Goal: Information Seeking & Learning: Find specific page/section

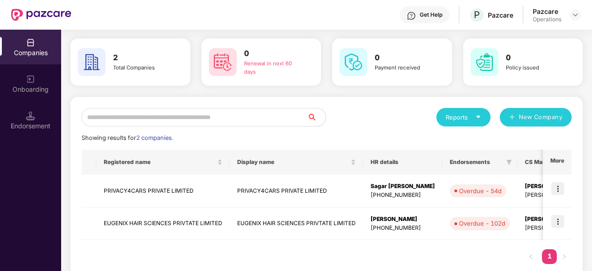
scroll to position [46, 0]
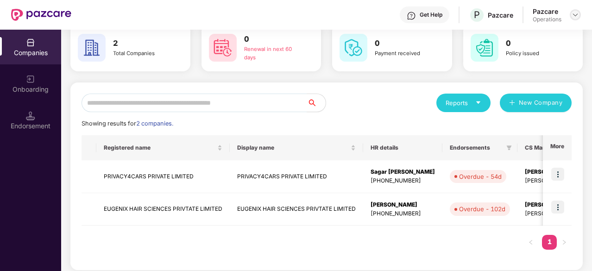
click at [580, 13] on div at bounding box center [575, 14] width 11 height 11
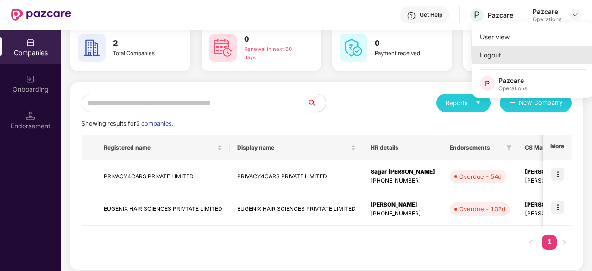
click at [496, 56] on div "Logout" at bounding box center [533, 55] width 120 height 18
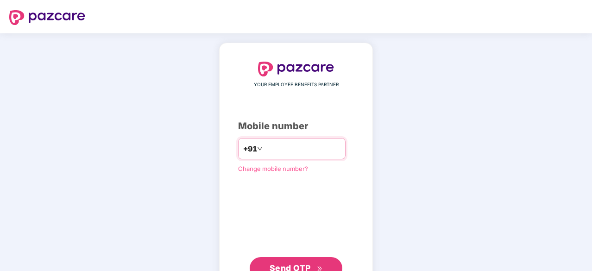
paste input "**********"
type input "**********"
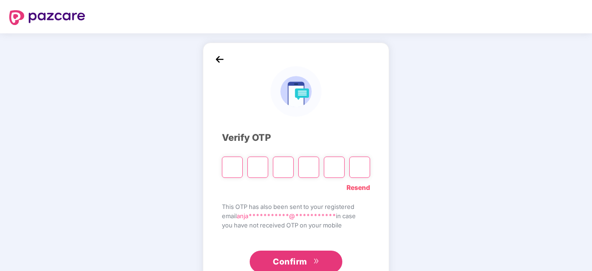
paste input "*"
type input "*"
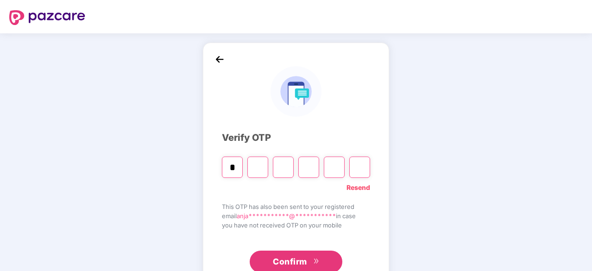
type input "*"
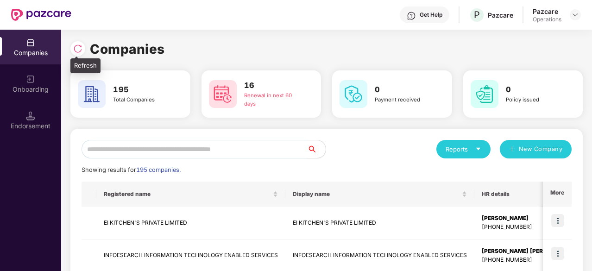
click at [80, 42] on div at bounding box center [77, 48] width 15 height 15
click at [258, 148] on input "text" at bounding box center [195, 149] width 226 height 19
paste input "**********"
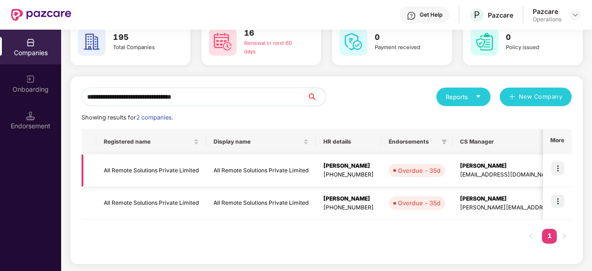
scroll to position [21, 0]
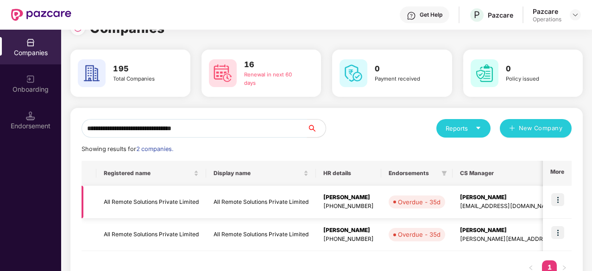
type input "**********"
click at [556, 197] on img at bounding box center [557, 199] width 13 height 13
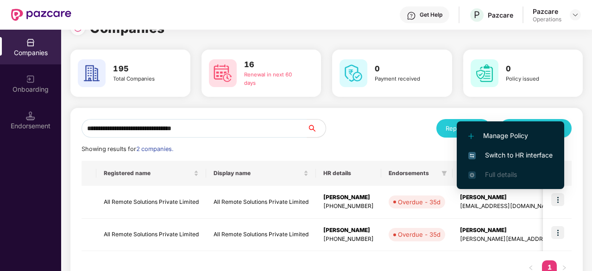
click at [525, 157] on span "Switch to HR interface" at bounding box center [510, 155] width 84 height 10
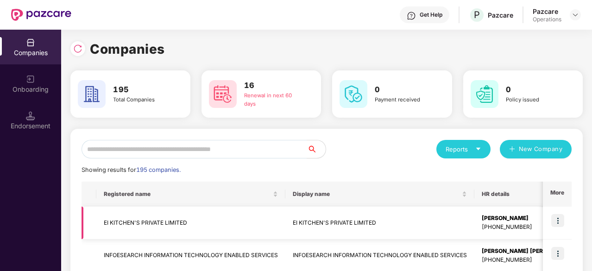
click at [164, 222] on td "EI KITCHEN'S PRIVATE LIMITED" at bounding box center [190, 223] width 189 height 33
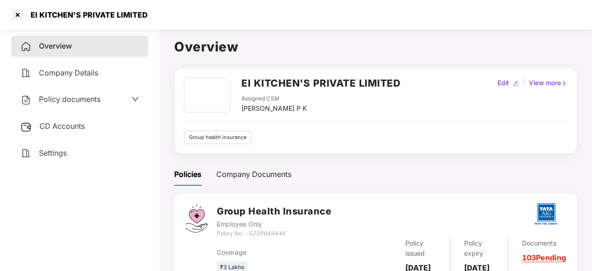
click at [78, 95] on span "Policy documents" at bounding box center [70, 99] width 62 height 9
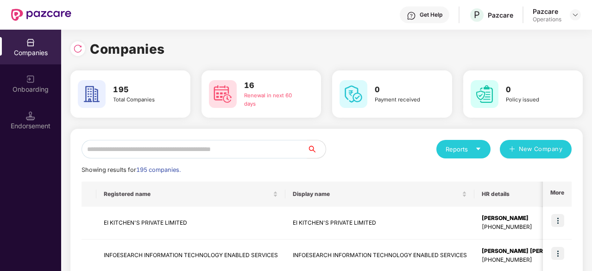
click at [162, 152] on input "text" at bounding box center [195, 149] width 226 height 19
paste input "**********"
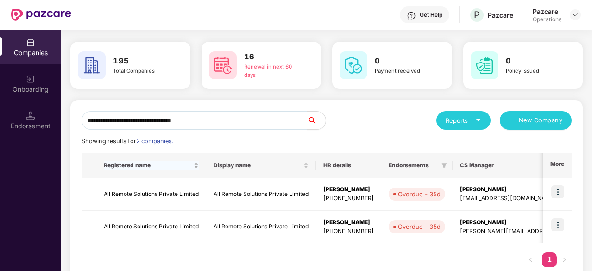
scroll to position [52, 0]
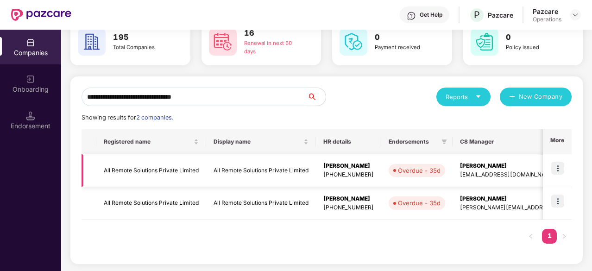
type input "**********"
click at [147, 168] on td "All Remote Solutions Private Limited" at bounding box center [151, 170] width 110 height 33
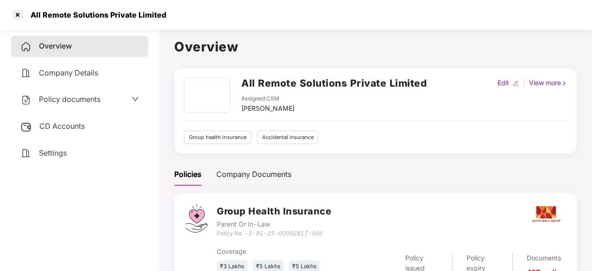
click at [53, 97] on span "Policy documents" at bounding box center [70, 99] width 62 height 9
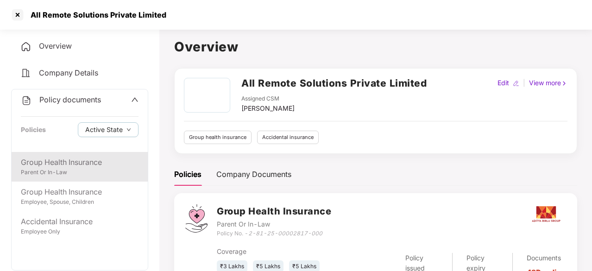
click at [69, 174] on div "Parent Or In-Law" at bounding box center [80, 172] width 118 height 9
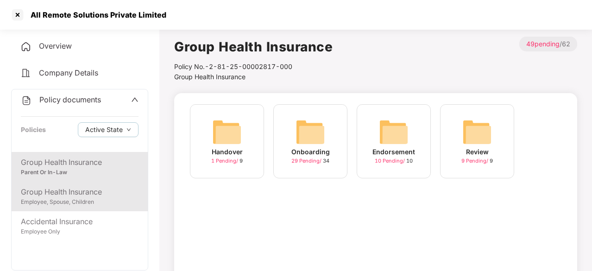
click at [25, 193] on div "Group Health Insurance" at bounding box center [80, 192] width 118 height 12
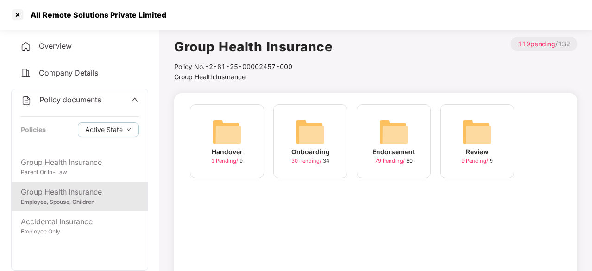
click at [313, 132] on img at bounding box center [311, 132] width 30 height 30
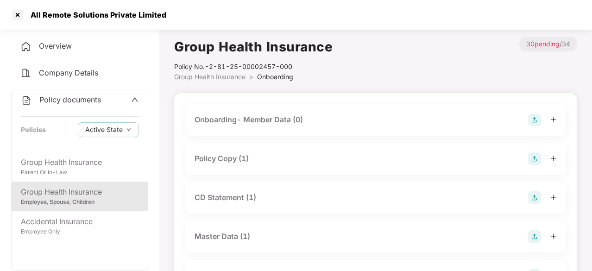
click at [223, 158] on div "Policy Copy (1)" at bounding box center [222, 159] width 54 height 12
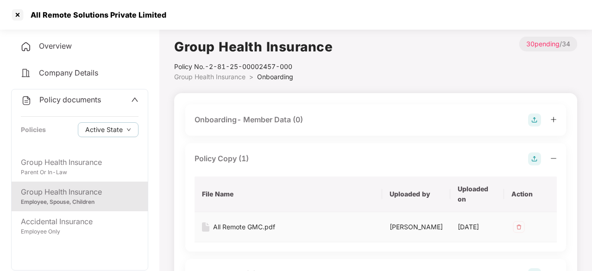
click at [224, 228] on div "All Remote GMC.pdf" at bounding box center [244, 227] width 62 height 10
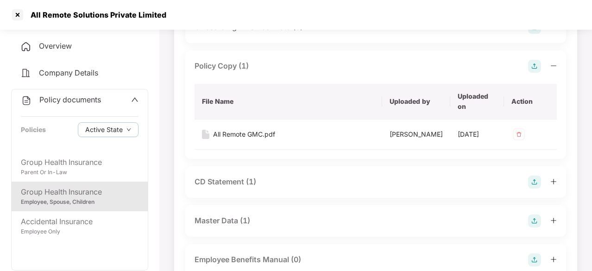
click at [227, 188] on div "CD Statement (1)" at bounding box center [226, 182] width 62 height 12
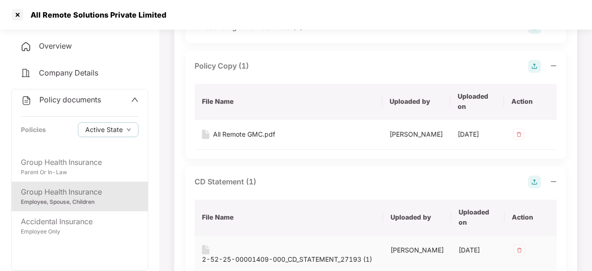
scroll to position [185, 0]
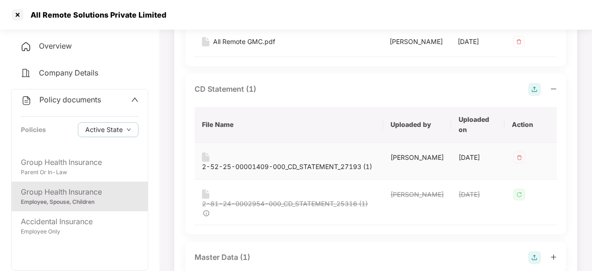
click at [242, 168] on div "2-52-25-00001409-000_CD_STATEMENT_27193 (1)" at bounding box center [287, 167] width 170 height 10
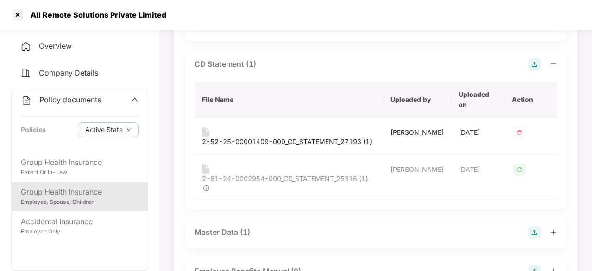
scroll to position [278, 0]
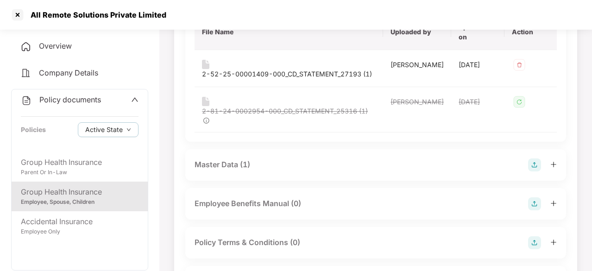
click at [230, 166] on div "Master Data (1)" at bounding box center [223, 165] width 56 height 12
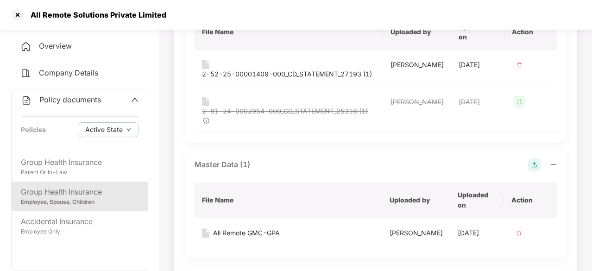
scroll to position [324, 0]
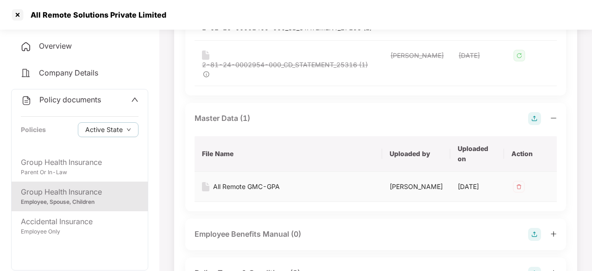
click at [255, 186] on div "All Remote GMC-GPA" at bounding box center [246, 187] width 67 height 10
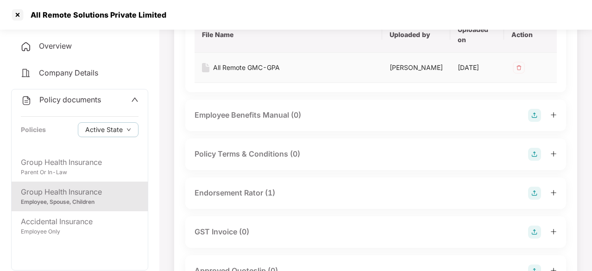
scroll to position [463, 0]
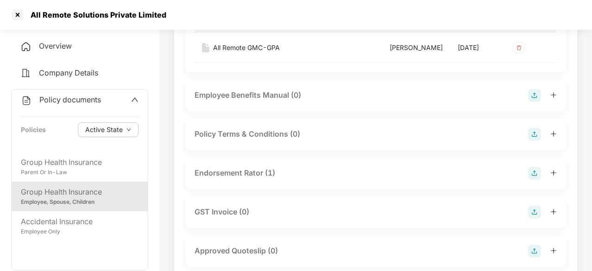
click at [253, 178] on div "Endorsement Rator (1)" at bounding box center [235, 173] width 81 height 12
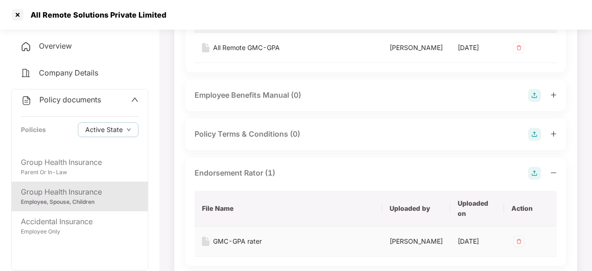
click at [242, 247] on div "GMC-GPA rater" at bounding box center [237, 241] width 49 height 10
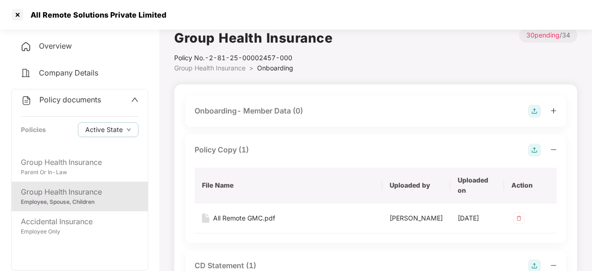
scroll to position [0, 0]
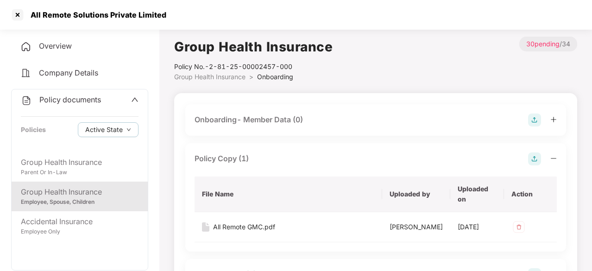
click at [245, 115] on div "Onboarding- Member Data (0)" at bounding box center [249, 120] width 108 height 12
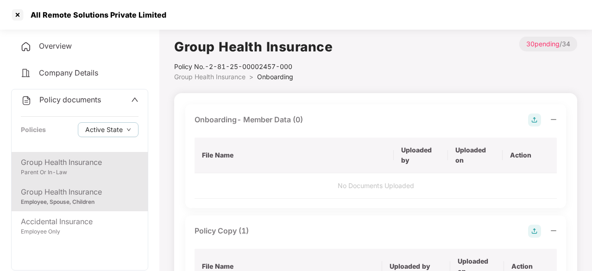
click at [83, 173] on div "Parent Or In-Law" at bounding box center [80, 172] width 118 height 9
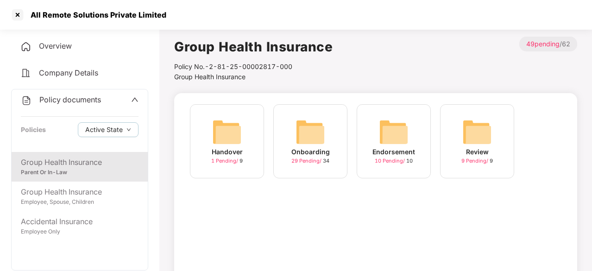
click at [316, 140] on img at bounding box center [311, 132] width 30 height 30
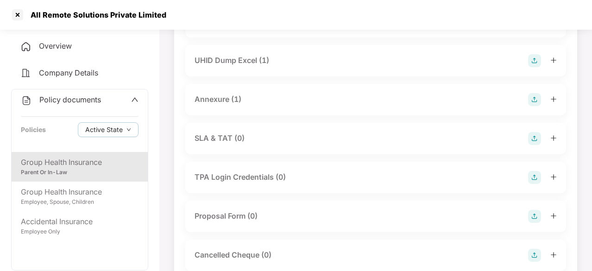
scroll to position [371, 0]
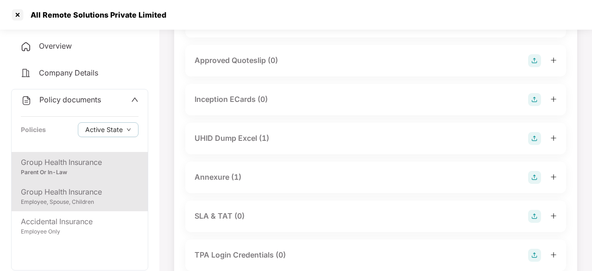
click at [91, 186] on div "Group Health Insurance" at bounding box center [80, 192] width 118 height 12
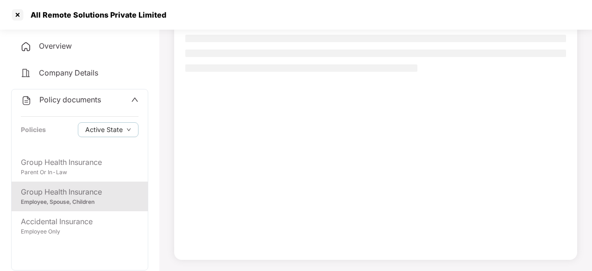
scroll to position [88, 0]
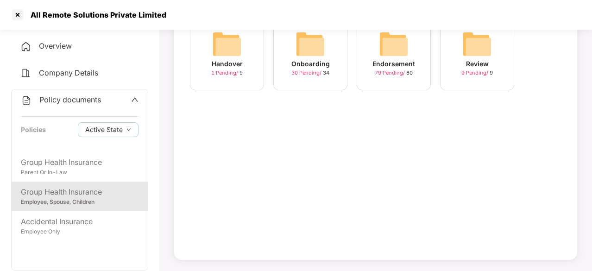
click at [312, 47] on img at bounding box center [311, 44] width 30 height 30
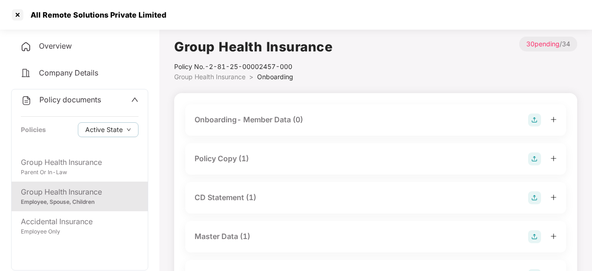
click at [235, 157] on div "Policy Copy (1)" at bounding box center [222, 159] width 54 height 12
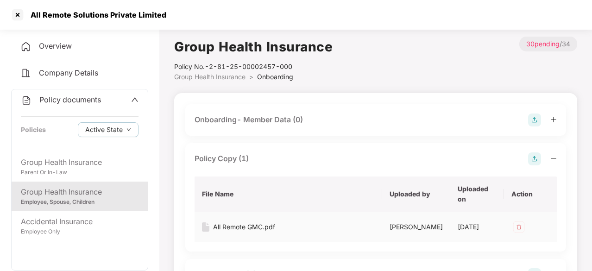
click at [236, 229] on div "All Remote GMC.pdf" at bounding box center [244, 227] width 62 height 10
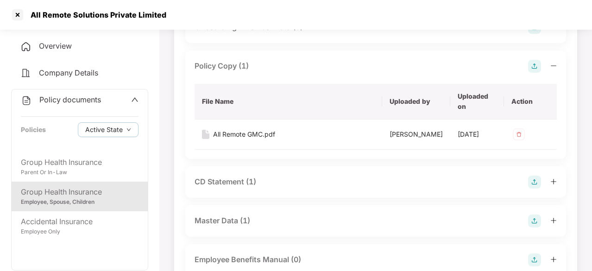
click at [230, 188] on div "CD Statement (1)" at bounding box center [226, 182] width 62 height 12
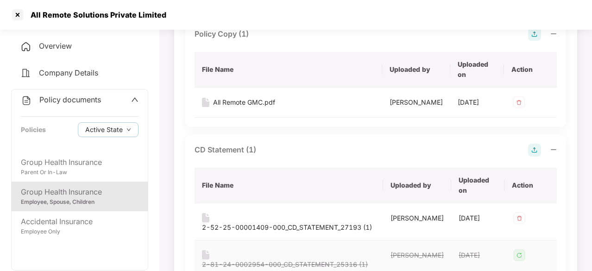
scroll to position [139, 0]
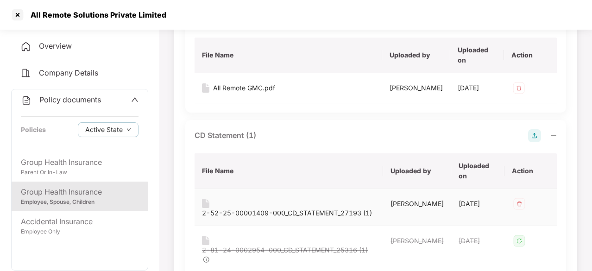
click at [234, 210] on div "2-52-25-00001409-000_CD_STATEMENT_27193 (1)" at bounding box center [287, 213] width 170 height 10
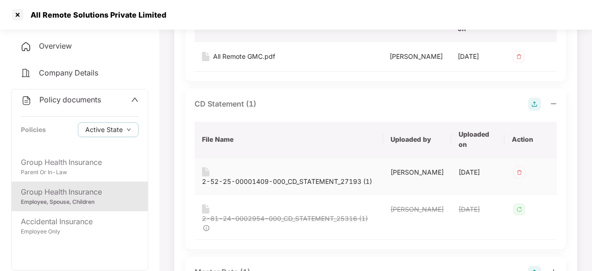
scroll to position [185, 0]
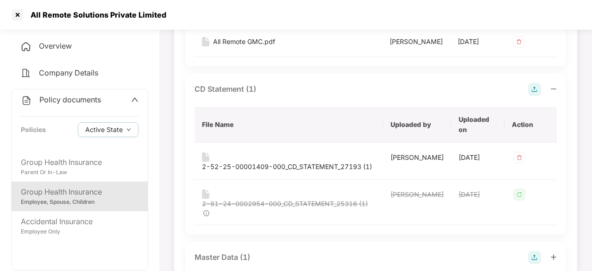
click at [221, 255] on div "Master Data (1)" at bounding box center [223, 258] width 56 height 12
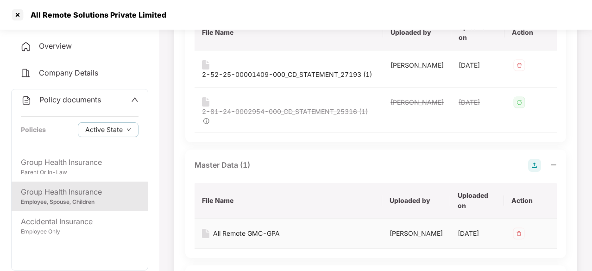
scroll to position [278, 0]
click at [239, 234] on div "All Remote GMC-GPA" at bounding box center [246, 233] width 67 height 10
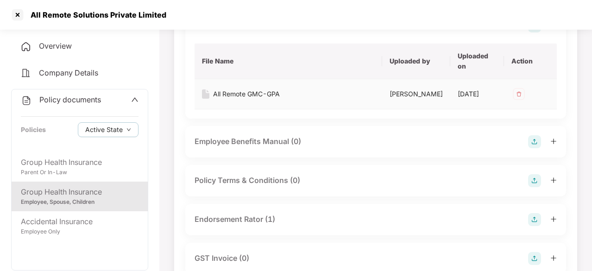
scroll to position [463, 0]
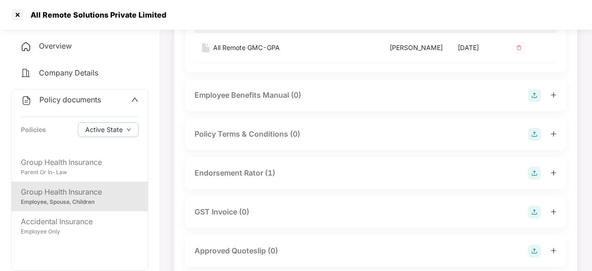
click at [247, 179] on div "Endorsement Rator (1)" at bounding box center [235, 173] width 81 height 12
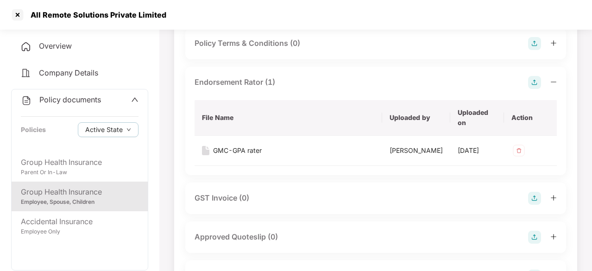
scroll to position [556, 0]
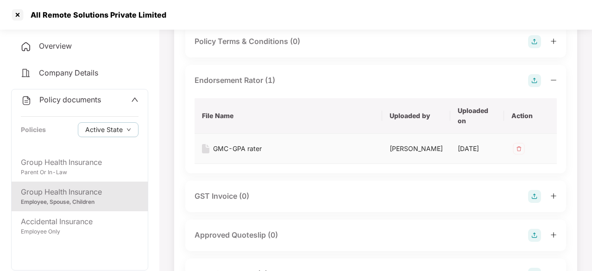
click at [244, 154] on div "GMC-GPA rater" at bounding box center [237, 149] width 49 height 10
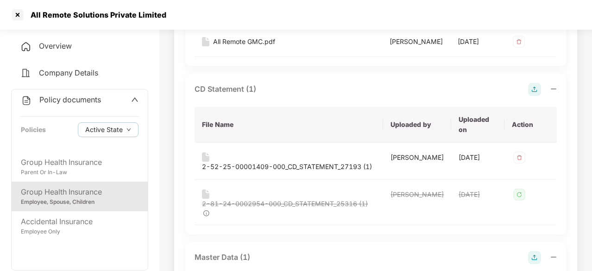
scroll to position [0, 0]
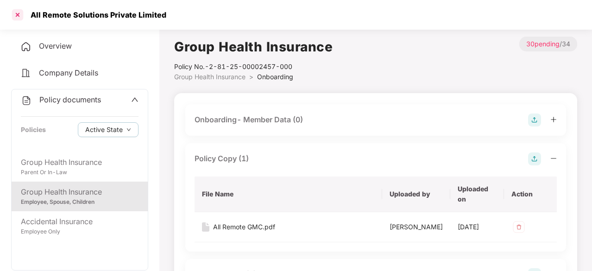
click at [15, 11] on div at bounding box center [17, 14] width 15 height 15
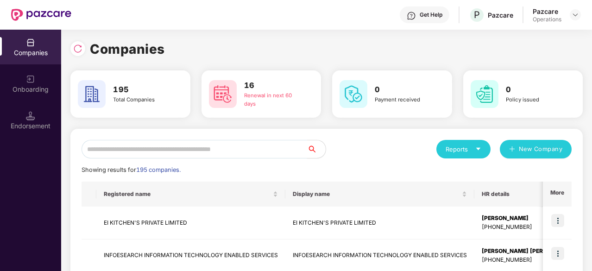
click at [173, 152] on input "text" at bounding box center [195, 149] width 226 height 19
click at [139, 147] on input "text" at bounding box center [195, 149] width 226 height 19
paste input "**********"
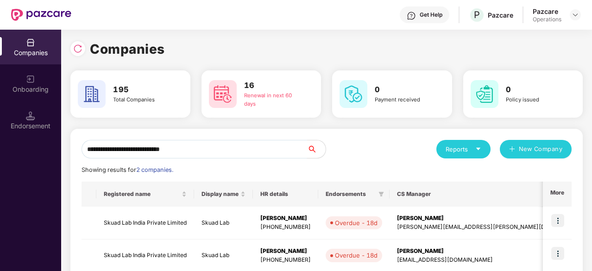
scroll to position [52, 0]
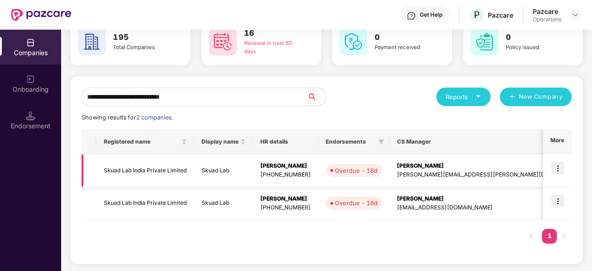
type input "**********"
click at [165, 171] on td "Skuad Lab India Private Limited" at bounding box center [145, 170] width 98 height 33
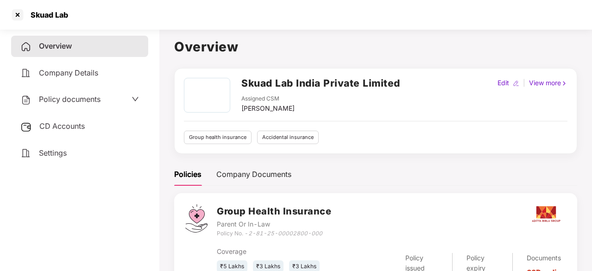
click at [71, 102] on span "Policy documents" at bounding box center [70, 99] width 62 height 9
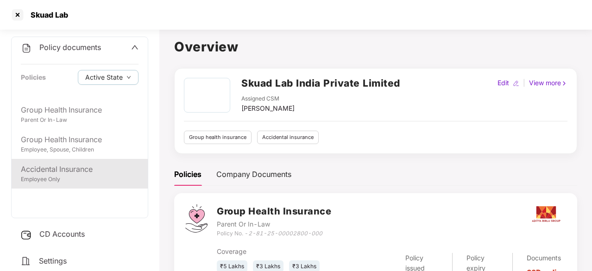
scroll to position [6, 0]
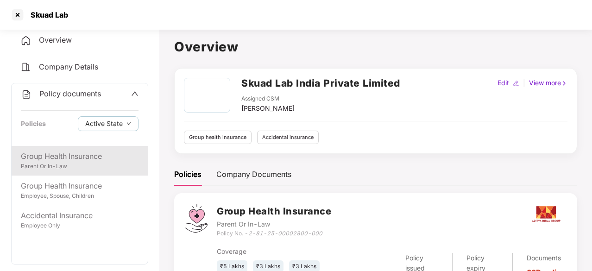
click at [74, 157] on div "Group Health Insurance" at bounding box center [80, 157] width 118 height 12
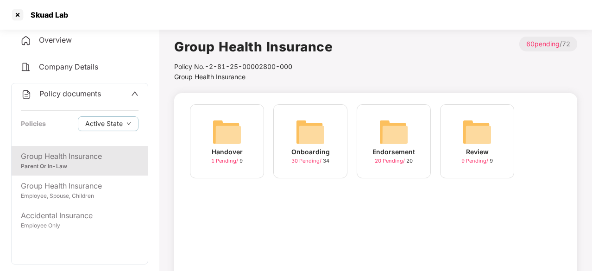
click at [316, 139] on img at bounding box center [311, 132] width 30 height 30
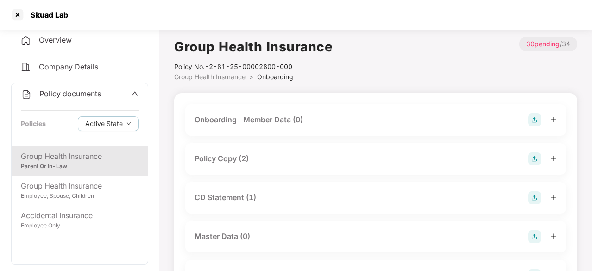
click at [235, 157] on div "Policy Copy (2)" at bounding box center [222, 159] width 54 height 12
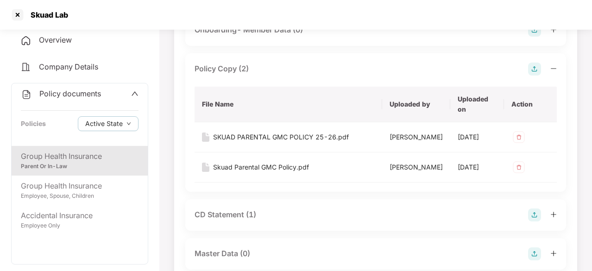
scroll to position [93, 0]
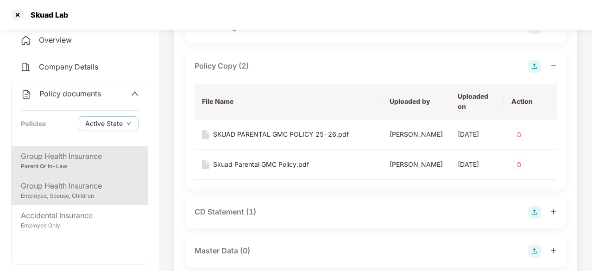
click at [71, 181] on div "Group Health Insurance" at bounding box center [80, 186] width 118 height 12
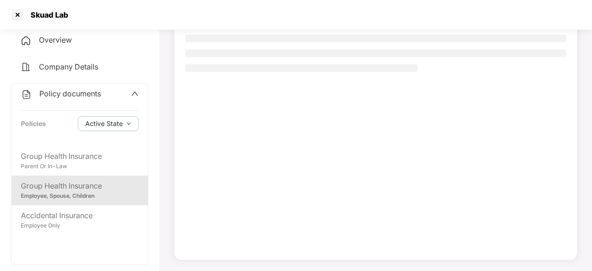
scroll to position [88, 0]
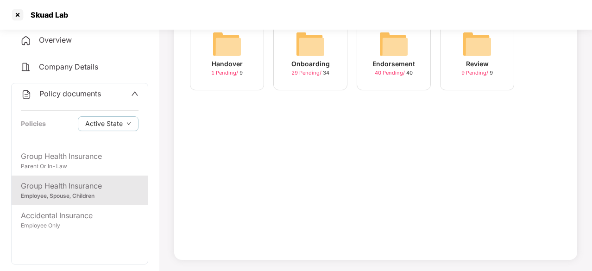
click at [309, 48] on img at bounding box center [311, 44] width 30 height 30
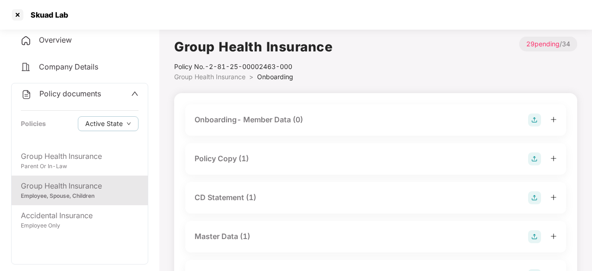
click at [224, 155] on div "Policy Copy (1)" at bounding box center [222, 159] width 54 height 12
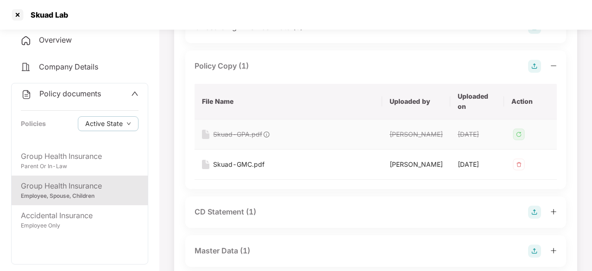
scroll to position [139, 0]
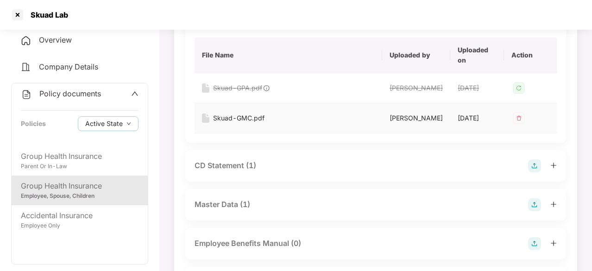
click at [251, 123] on div "Skuad-GMC.pdf" at bounding box center [238, 118] width 51 height 10
click at [233, 171] on div "CD Statement (1)" at bounding box center [226, 166] width 62 height 12
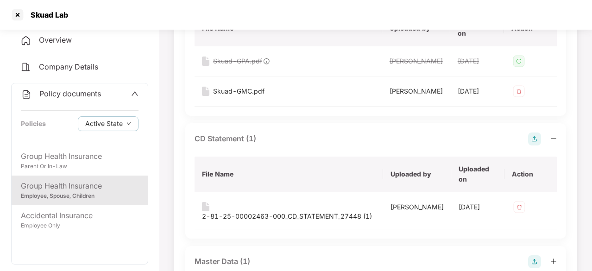
scroll to position [185, 0]
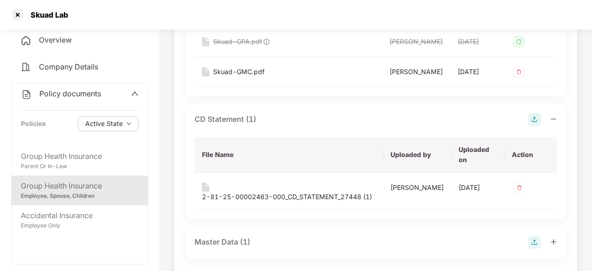
click at [252, 202] on div "2-81-25-00002463-000_CD_STATEMENT_27448 (1)" at bounding box center [287, 197] width 170 height 10
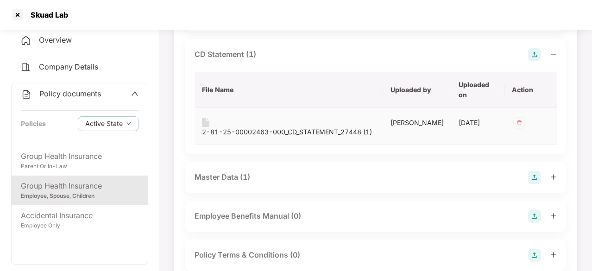
scroll to position [278, 0]
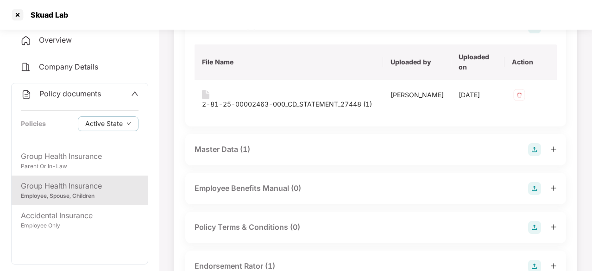
click at [234, 155] on div "Master Data (1)" at bounding box center [223, 150] width 56 height 12
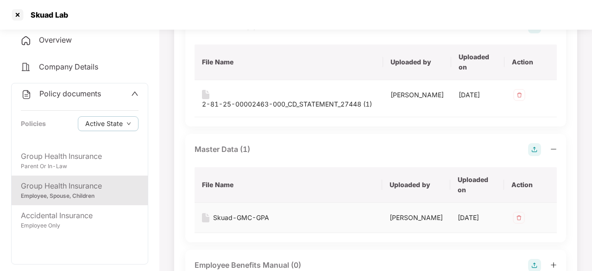
click at [243, 223] on div "Skuad-GMC-GPA" at bounding box center [241, 218] width 56 height 10
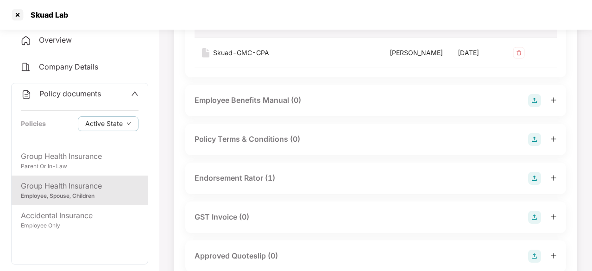
scroll to position [463, 0]
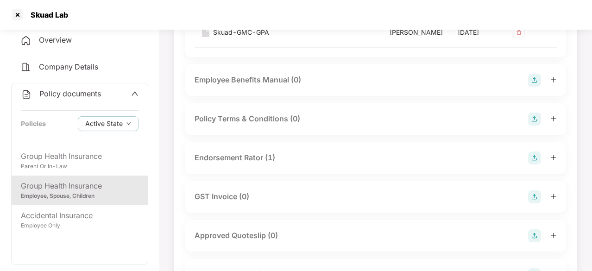
click at [252, 164] on div "Endorsement Rator (1)" at bounding box center [235, 158] width 81 height 12
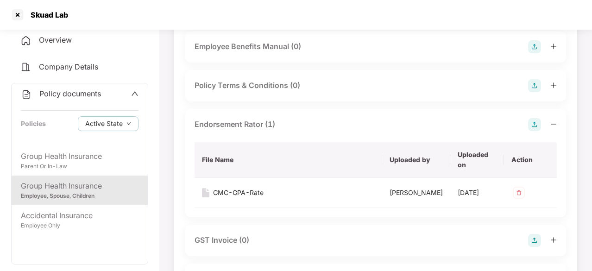
scroll to position [510, 0]
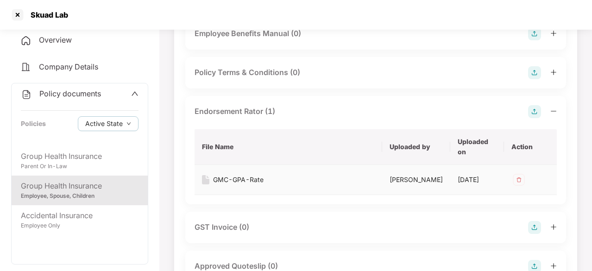
click at [258, 185] on div "GMC-GPA-Rate" at bounding box center [238, 180] width 51 height 10
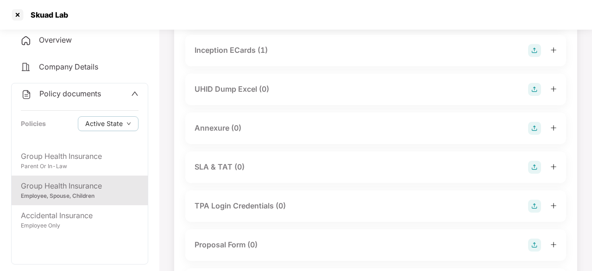
scroll to position [741, 0]
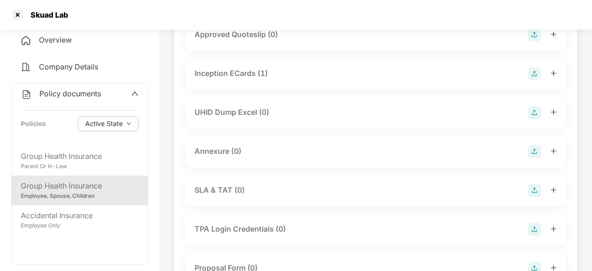
click at [239, 79] on div "Inception ECards (1)" at bounding box center [231, 74] width 73 height 12
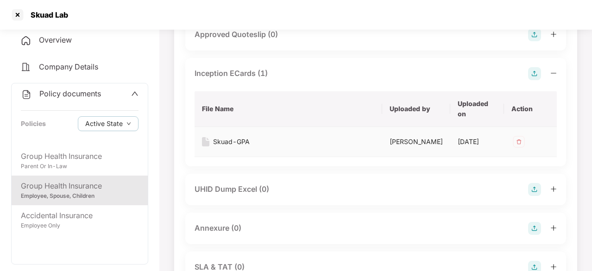
click at [244, 147] on div "Skuad-GPA" at bounding box center [231, 142] width 37 height 10
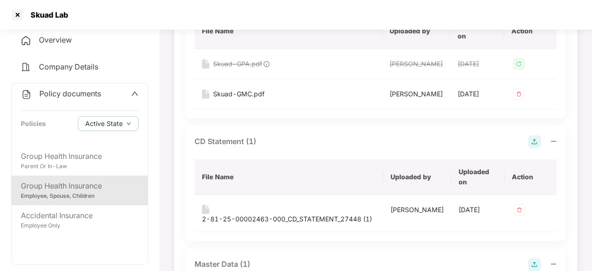
scroll to position [63, 0]
